Goal: Check status: Check status

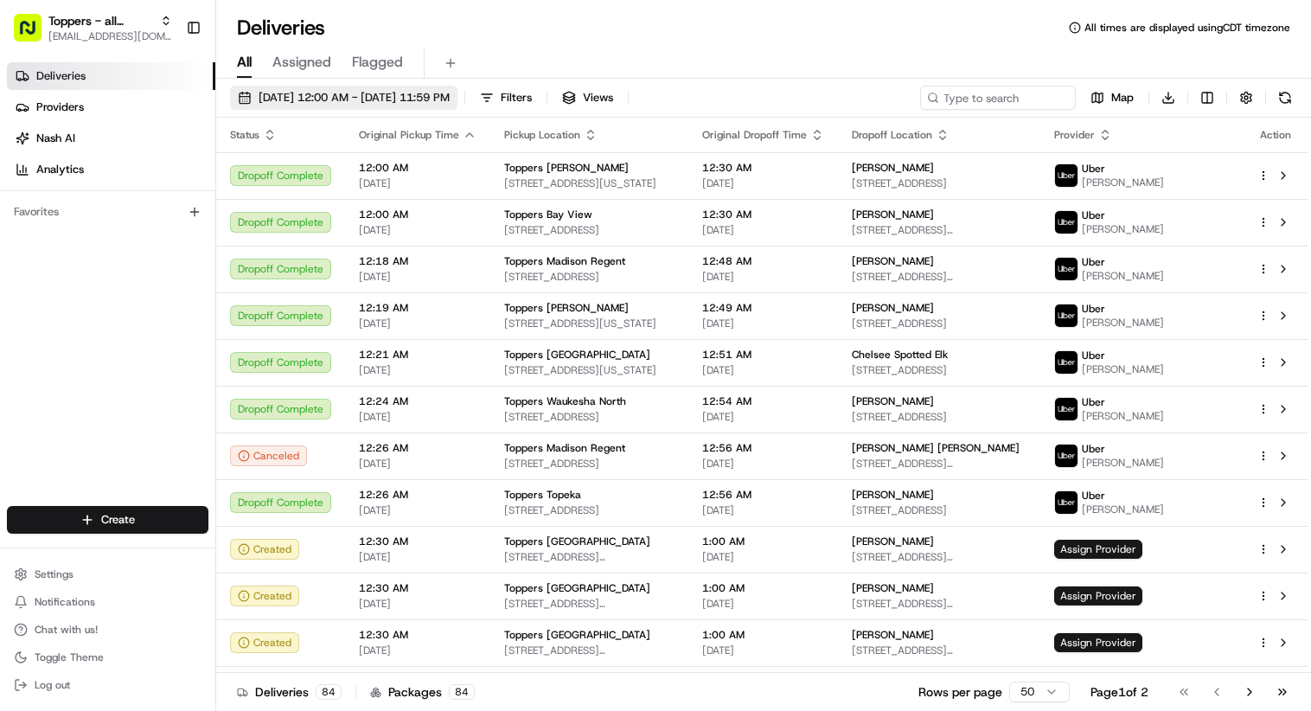
click at [458, 106] on button "[DATE] 12:00 AM - [DATE] 11:59 PM" at bounding box center [343, 98] width 227 height 24
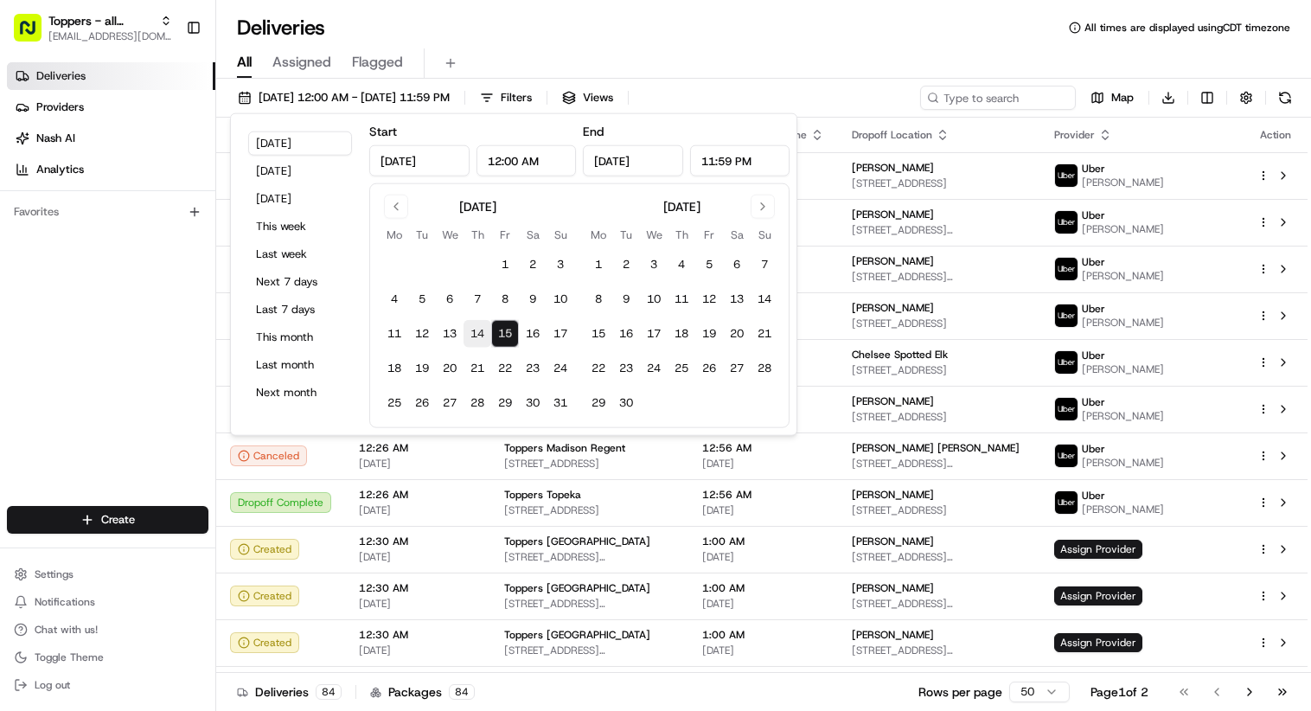
click at [473, 337] on button "14" at bounding box center [478, 334] width 28 height 28
type input "[DATE]"
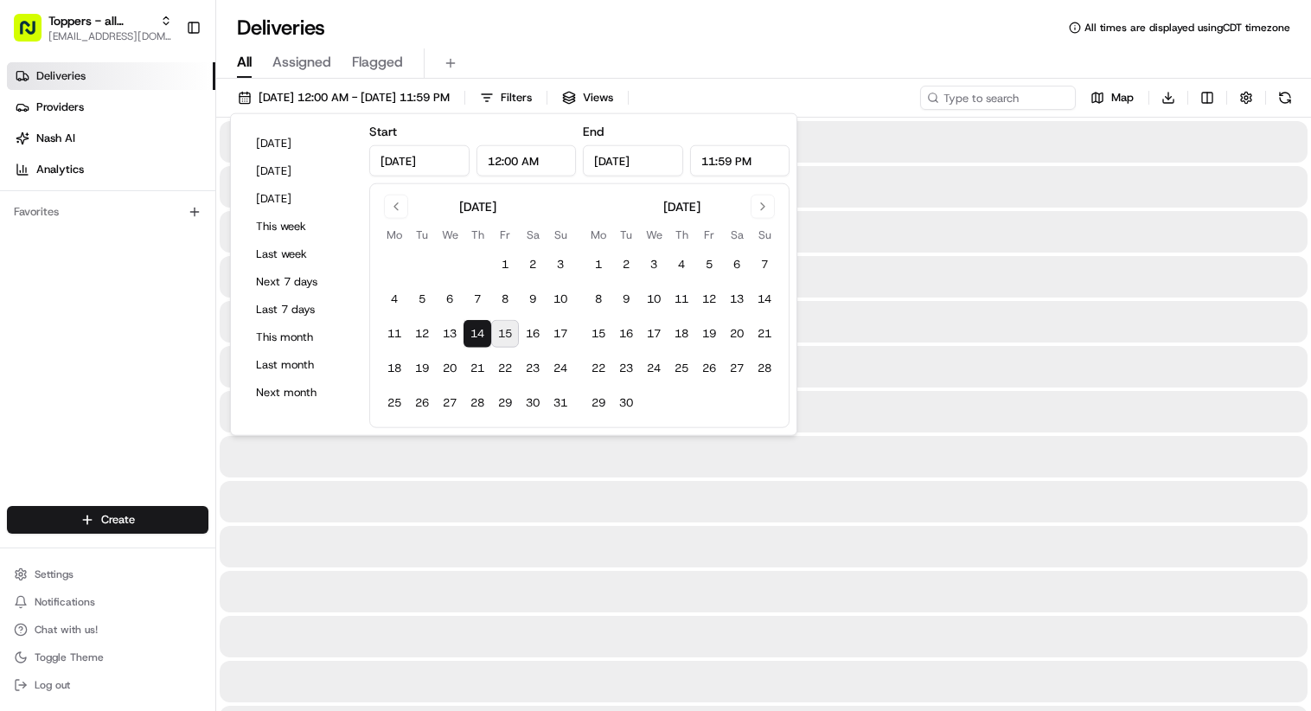
click at [502, 333] on button "15" at bounding box center [505, 334] width 28 height 28
type input "[DATE]"
click at [703, 39] on div "Deliveries All times are displayed using CDT timezone" at bounding box center [763, 28] width 1095 height 28
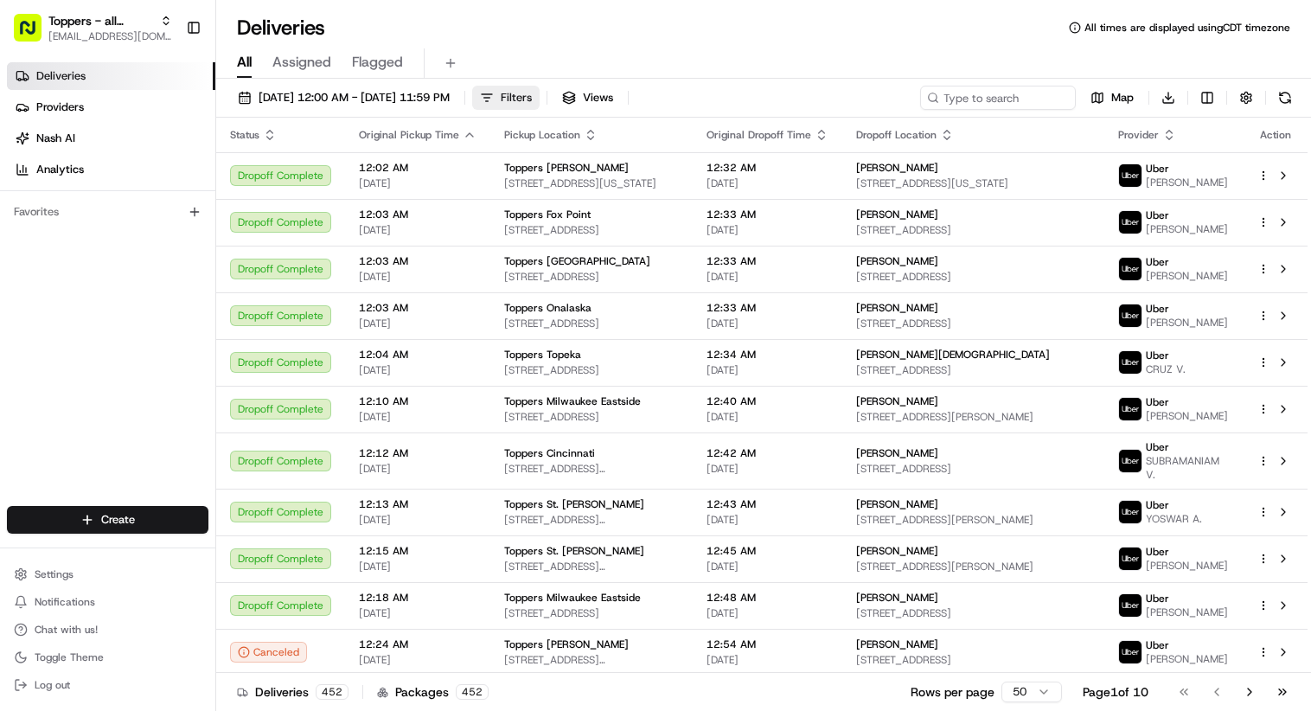
click at [532, 95] on span "Filters" at bounding box center [516, 98] width 31 height 16
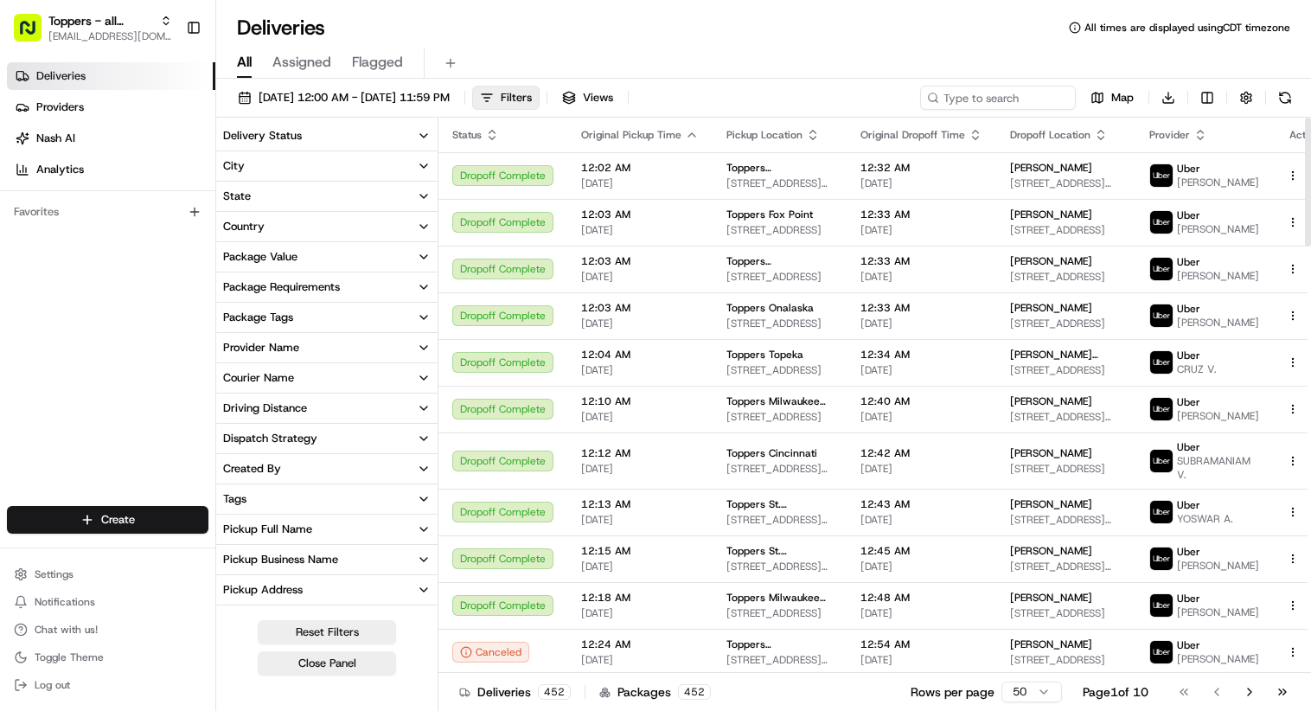
click at [413, 345] on button "Provider Name" at bounding box center [326, 347] width 221 height 29
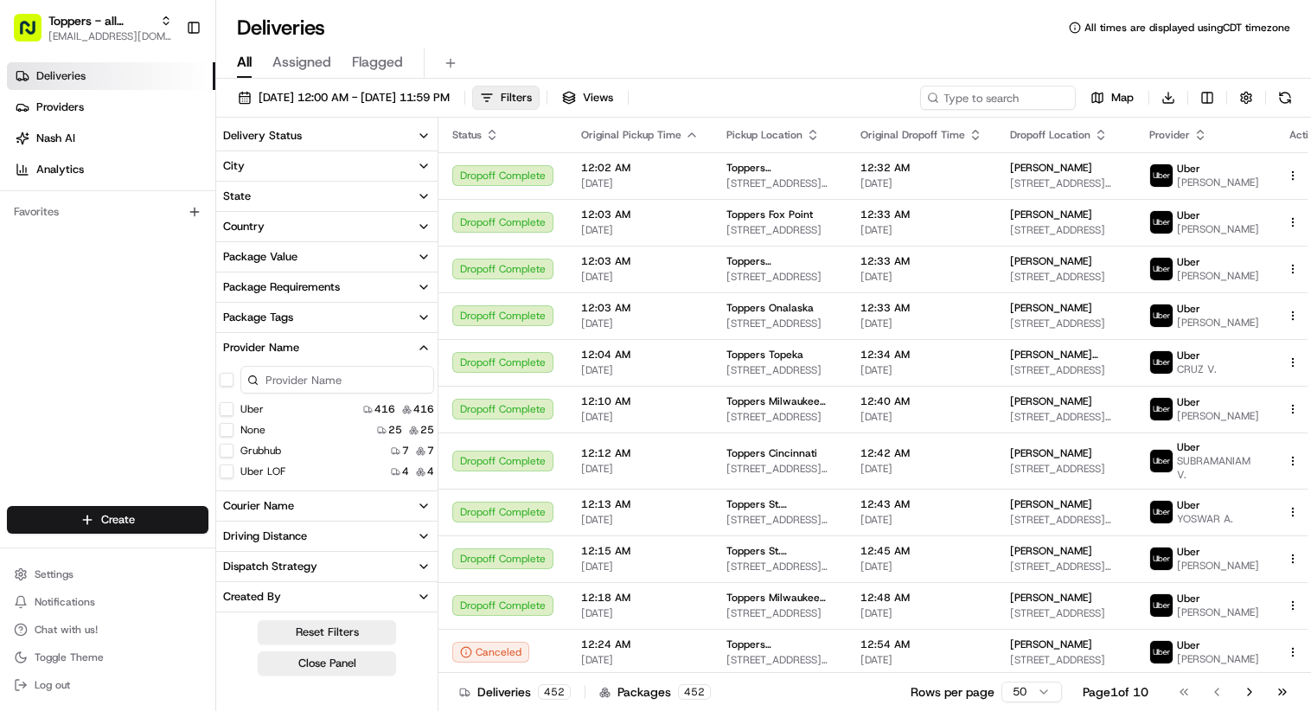
click at [230, 475] on LOF "Uber LOF" at bounding box center [227, 471] width 14 height 14
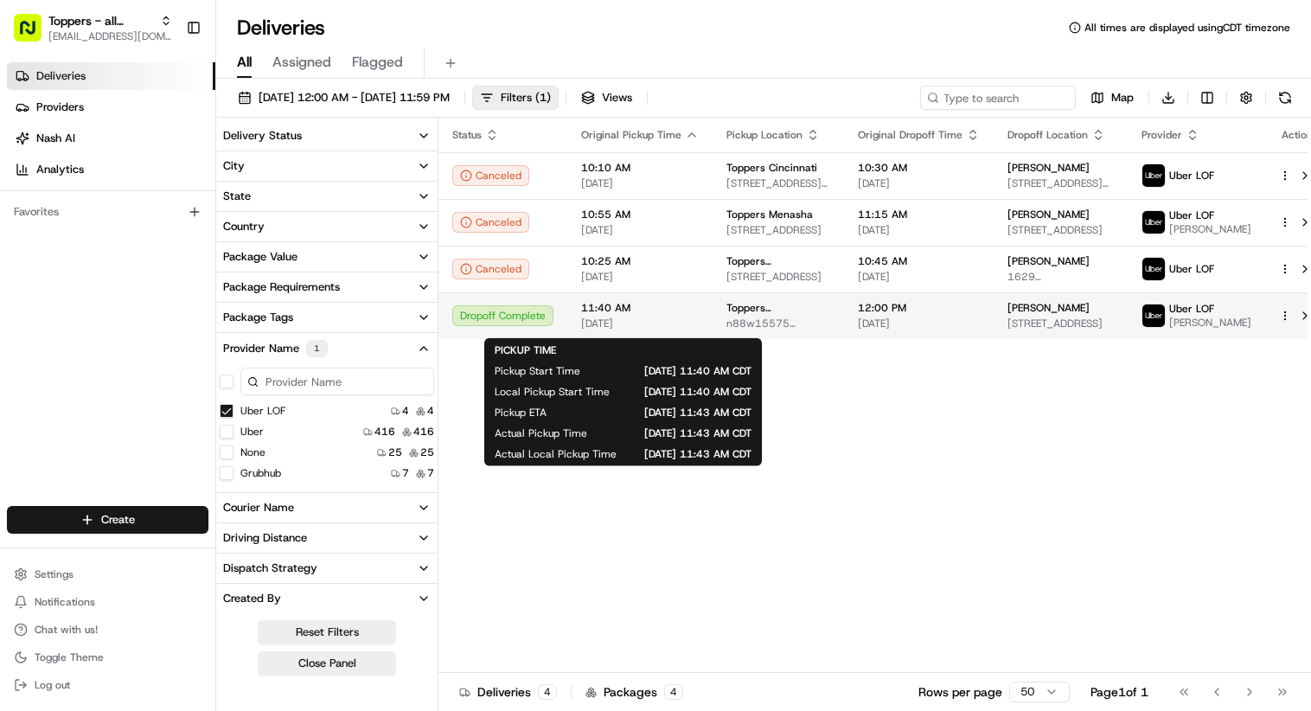
click at [687, 321] on span "[DATE]" at bounding box center [640, 324] width 118 height 14
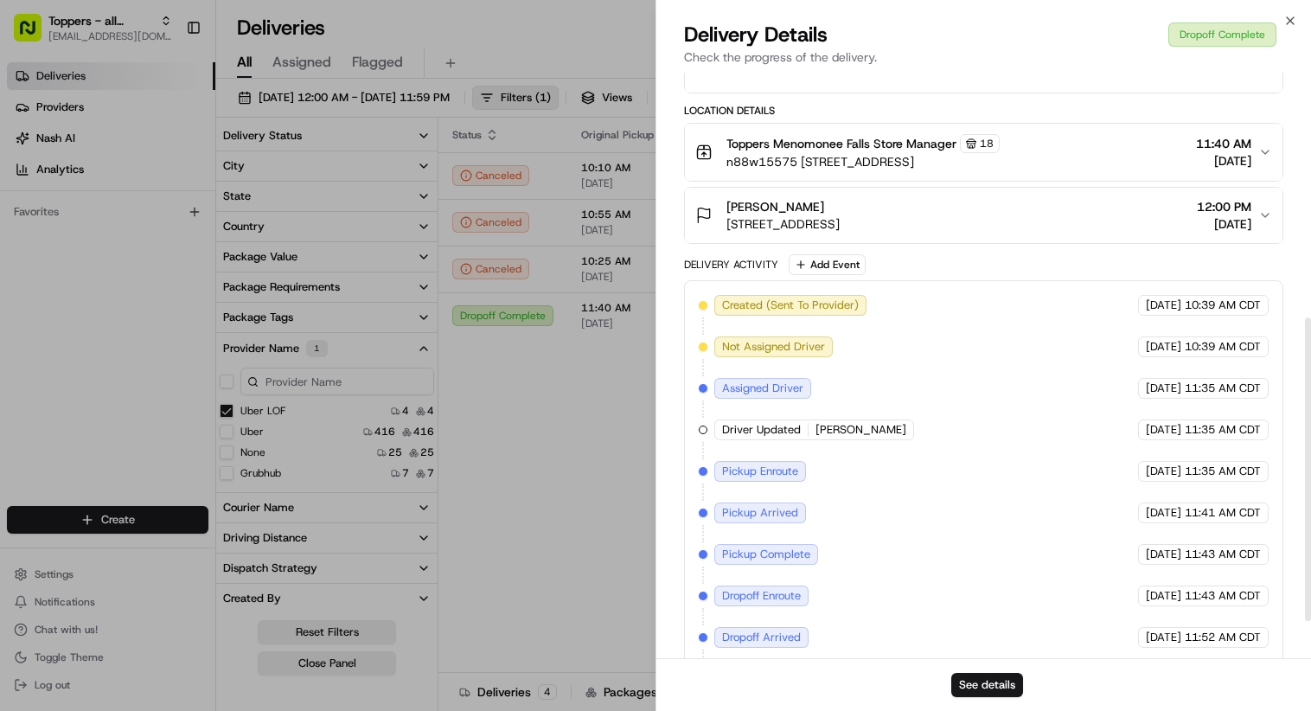
scroll to position [457, 0]
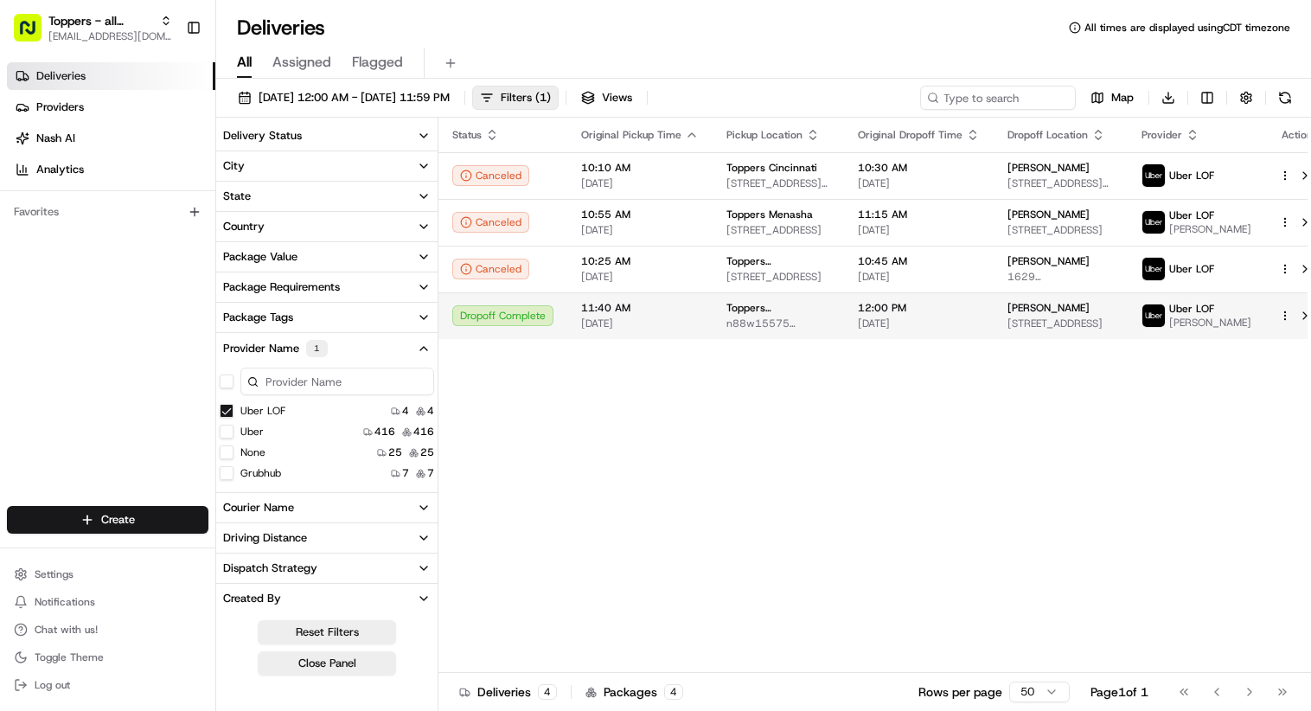
click at [605, 315] on span "11:40 AM" at bounding box center [640, 308] width 118 height 14
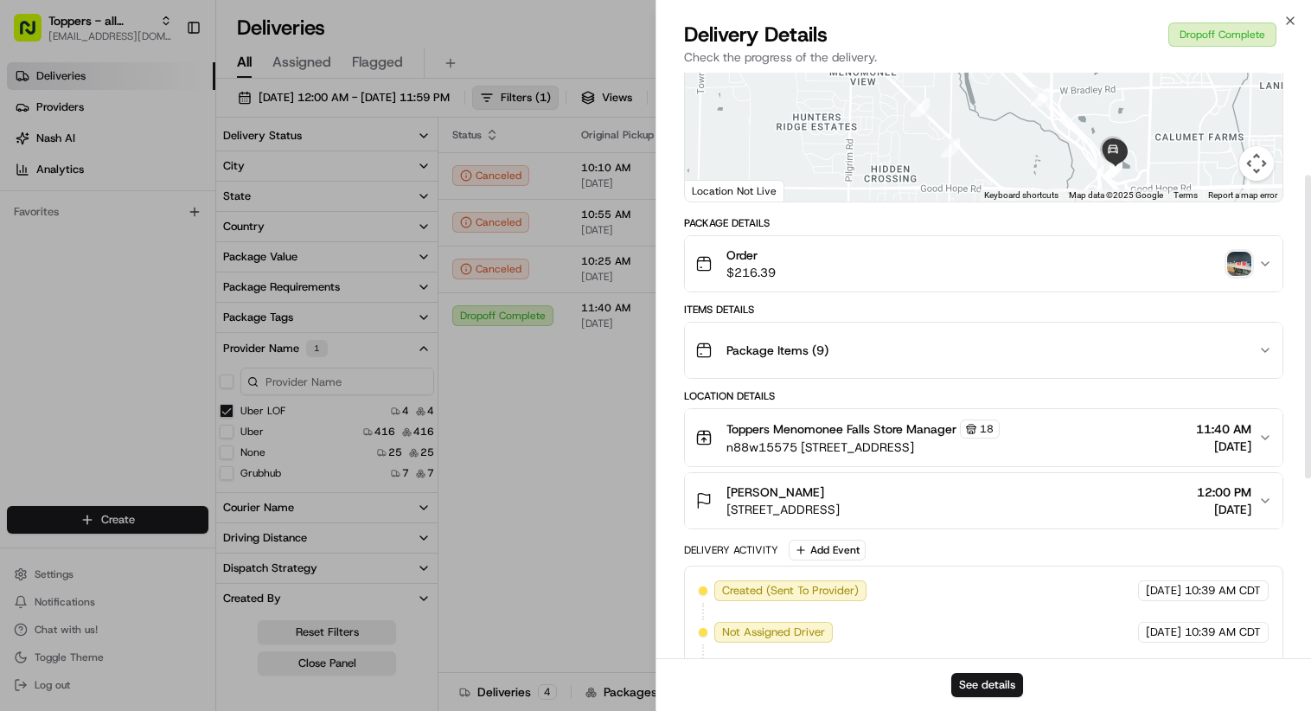
scroll to position [197, 0]
click at [1237, 270] on img "button" at bounding box center [1239, 264] width 24 height 24
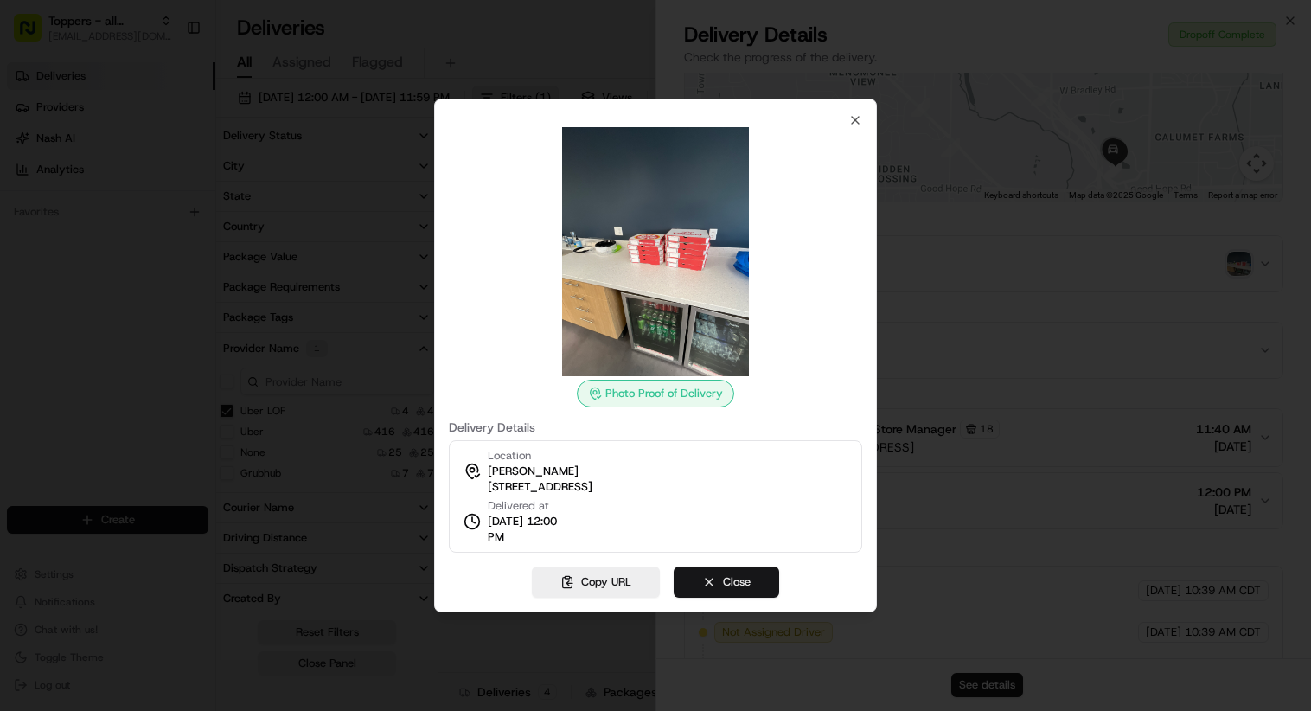
click at [723, 583] on button "Close" at bounding box center [727, 582] width 106 height 31
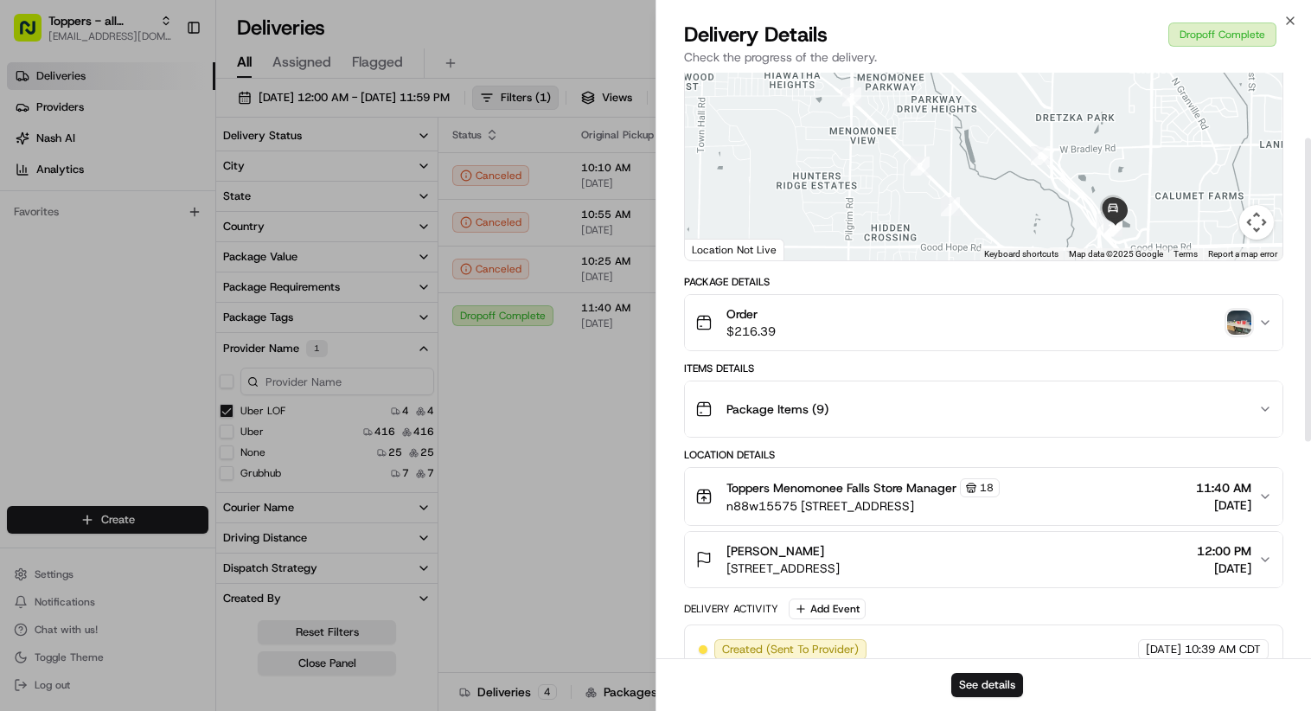
scroll to position [111, 0]
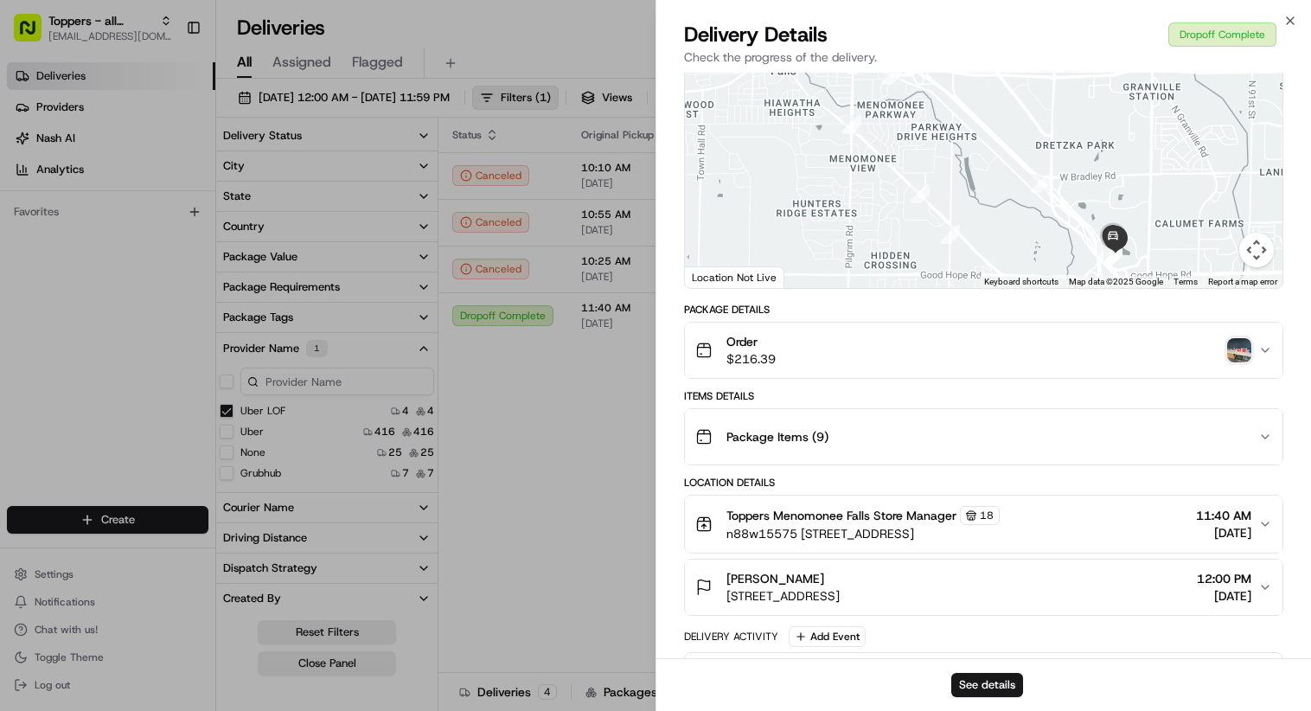
click at [988, 368] on div "Order $216.39" at bounding box center [976, 350] width 563 height 35
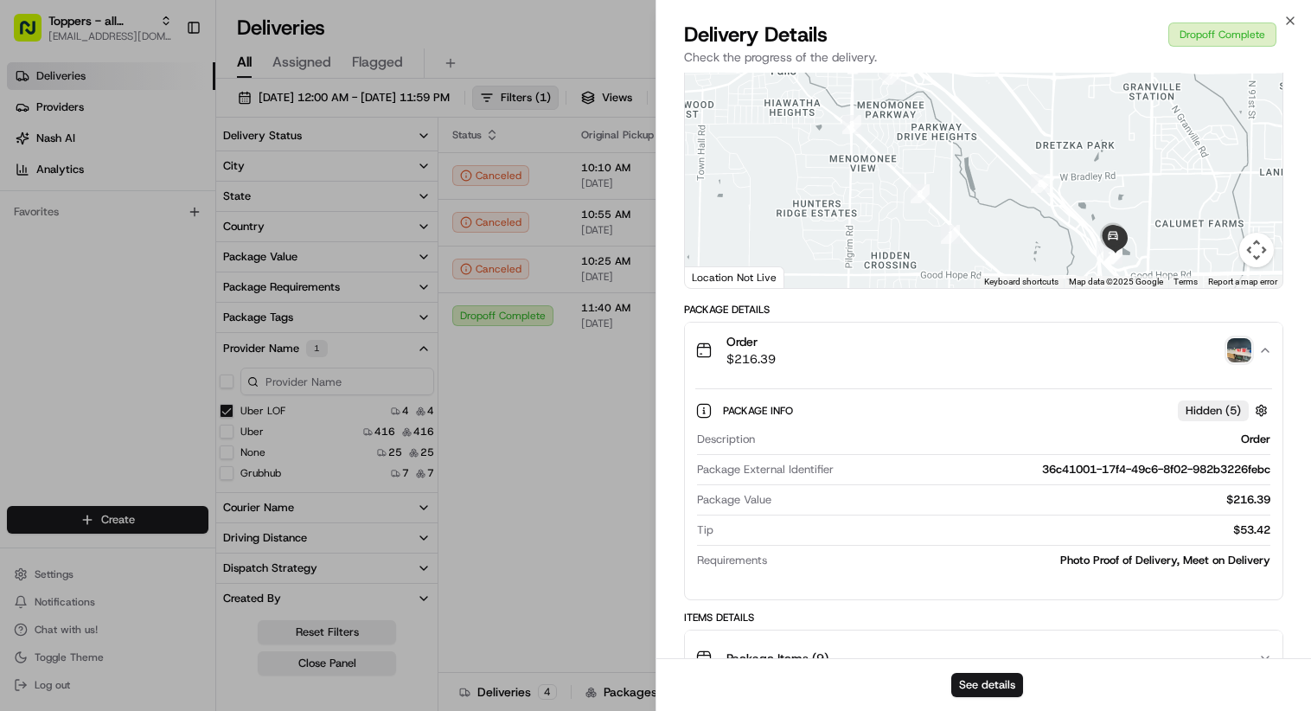
click at [988, 368] on div "Order $216.39" at bounding box center [976, 350] width 563 height 35
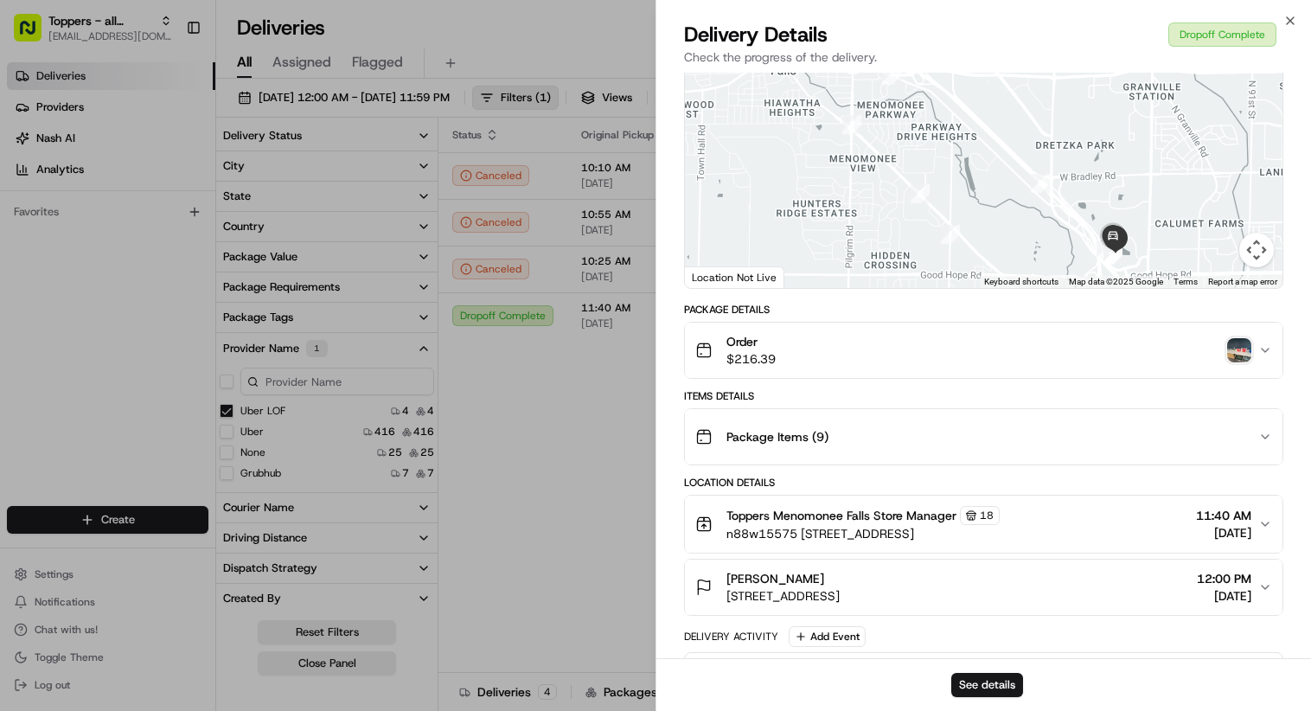
click at [973, 451] on div "Package Items ( 9 )" at bounding box center [976, 436] width 563 height 35
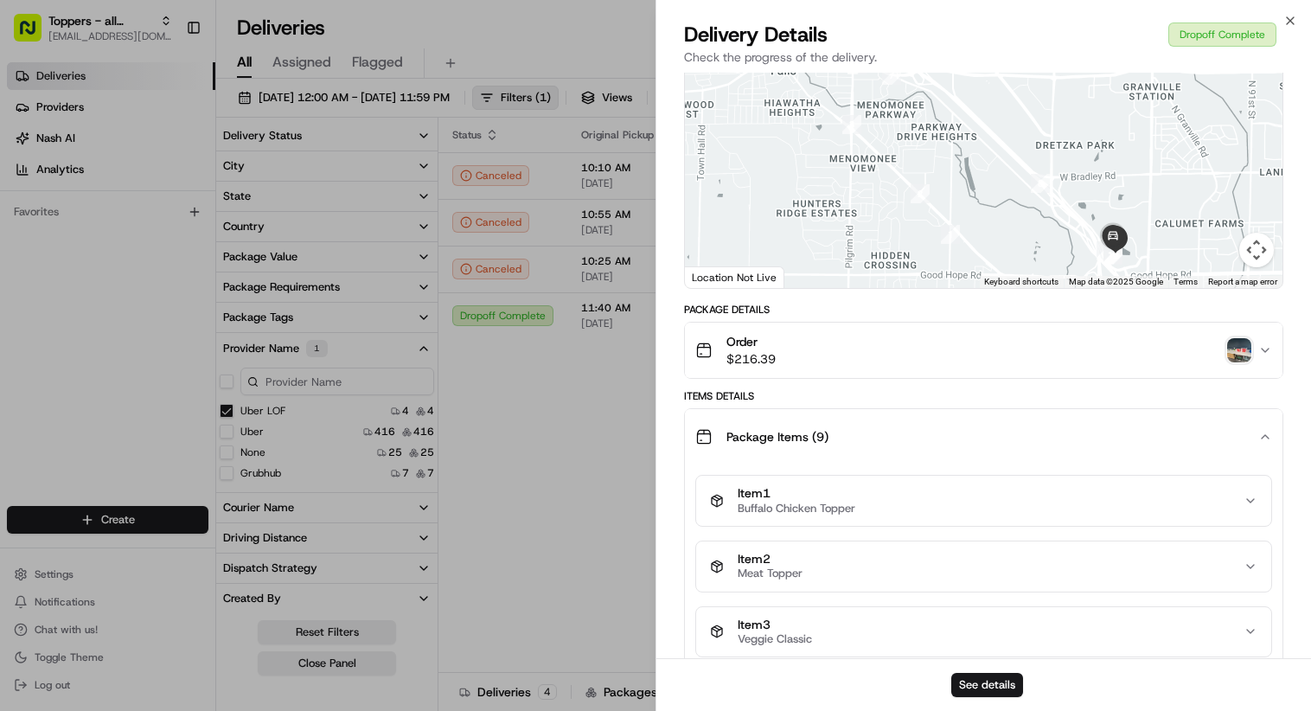
click at [973, 451] on div "Package Items ( 9 )" at bounding box center [976, 436] width 563 height 35
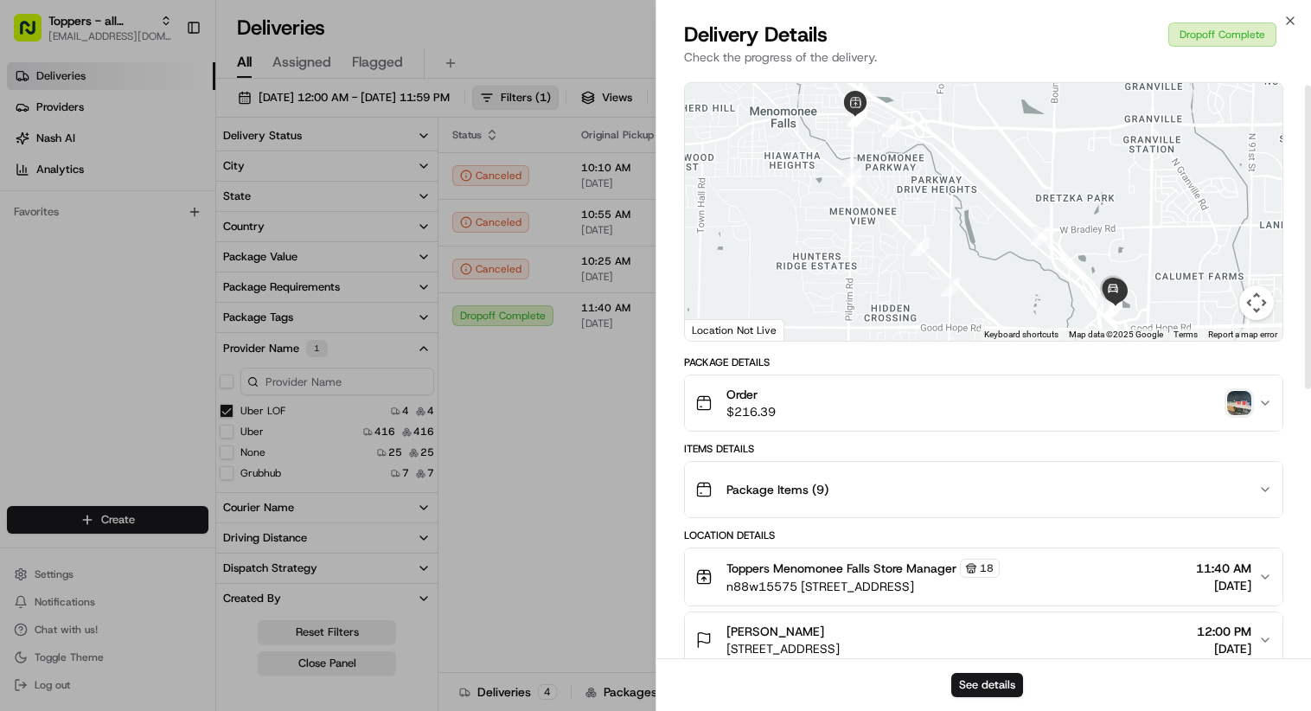
scroll to position [24, 0]
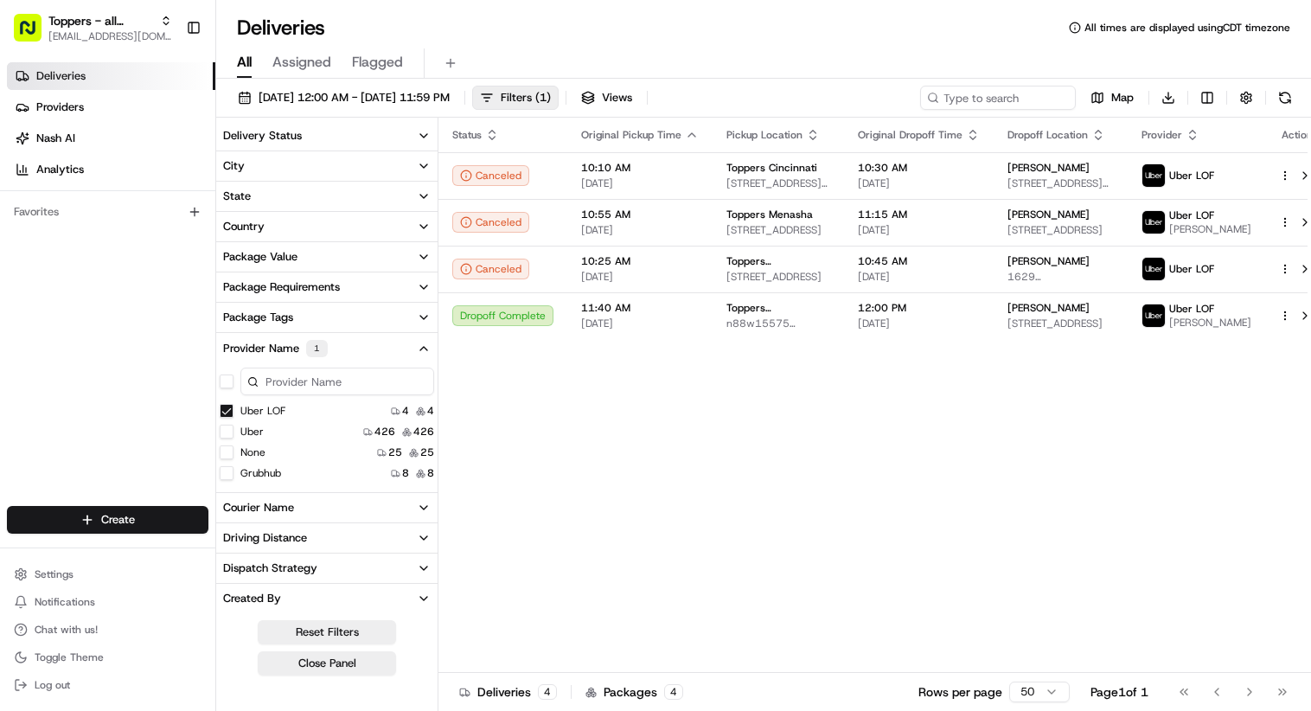
click at [1005, 525] on div "Status Original Pickup Time Pickup Location Original Dropoff Time Dropoff Locat…" at bounding box center [884, 395] width 891 height 555
click at [704, 323] on td "11:40 AM [DATE]" at bounding box center [639, 315] width 145 height 47
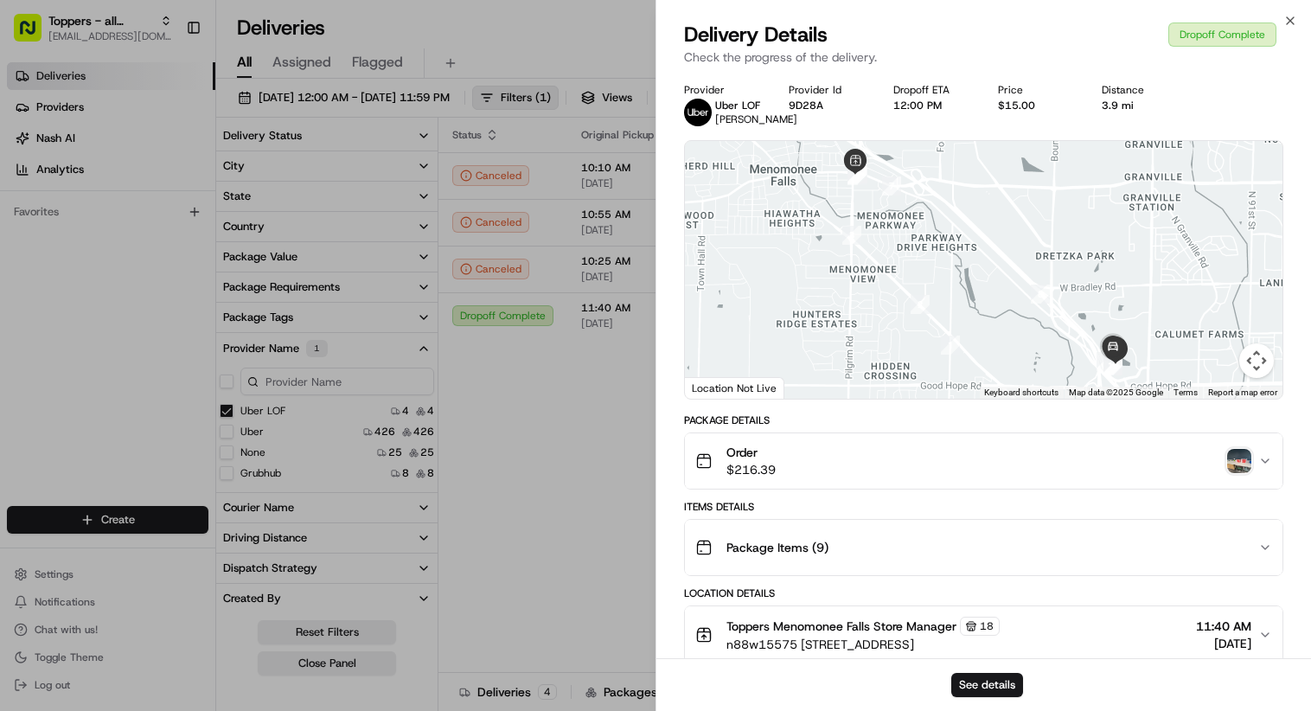
click at [1240, 471] on img "button" at bounding box center [1239, 461] width 24 height 24
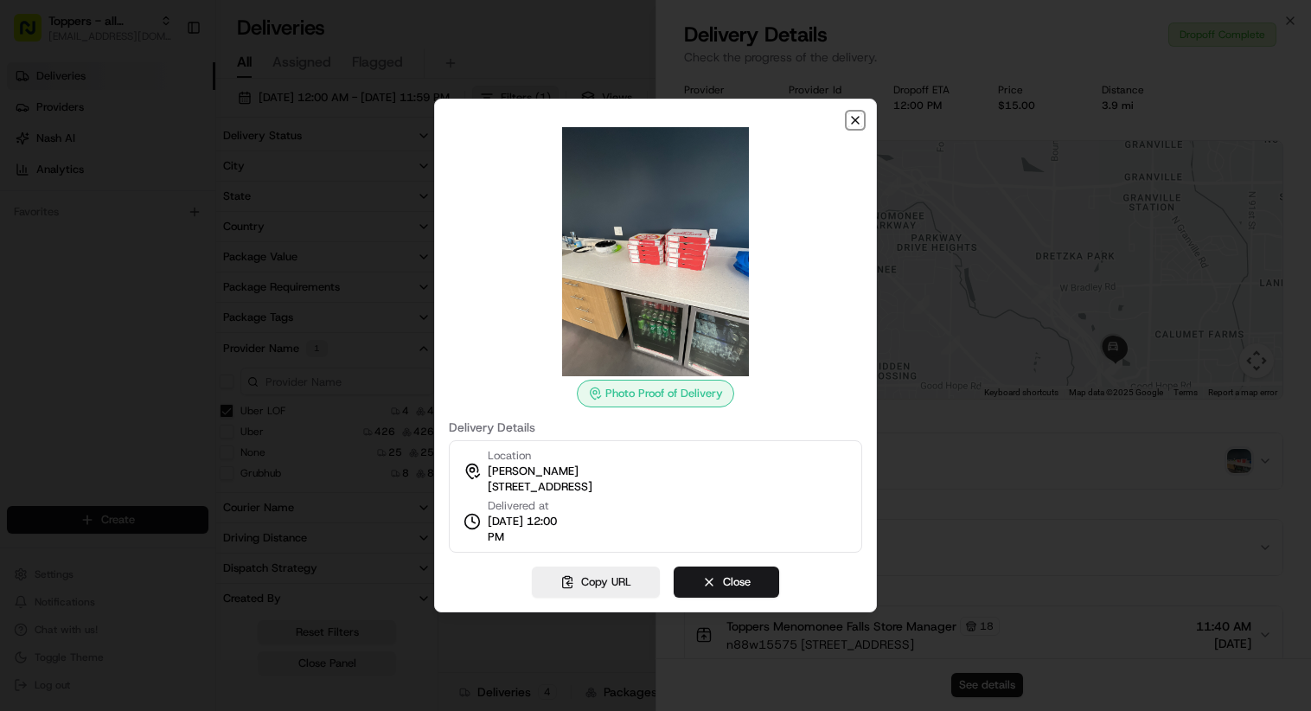
click at [861, 120] on icon "button" at bounding box center [855, 120] width 14 height 14
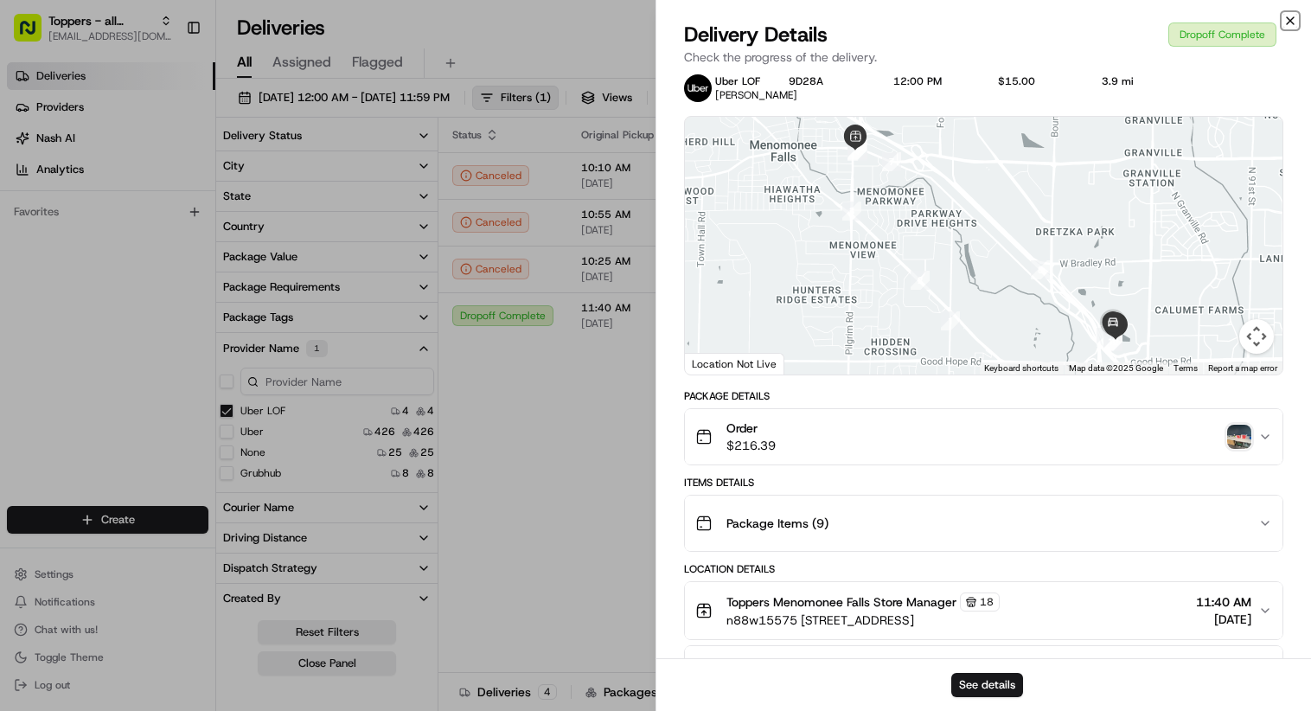
click at [1288, 18] on icon "button" at bounding box center [1290, 20] width 7 height 7
